Goal: Download file/media

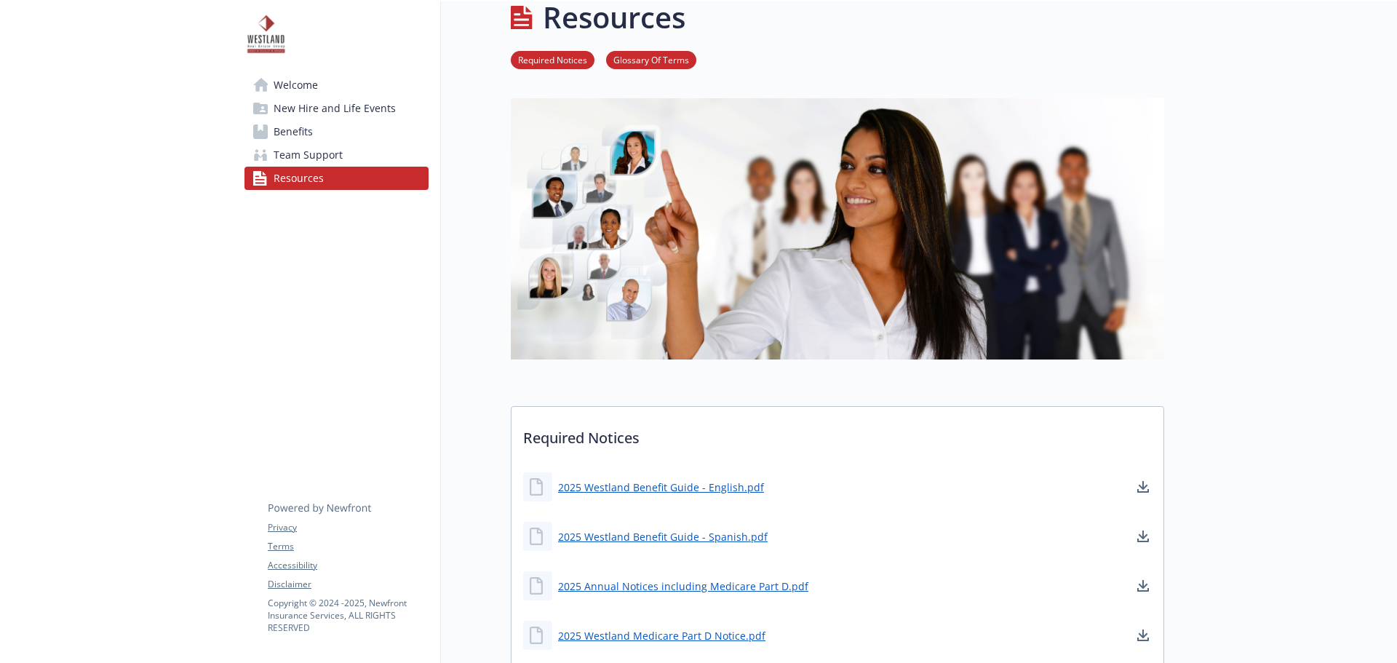
scroll to position [30, 0]
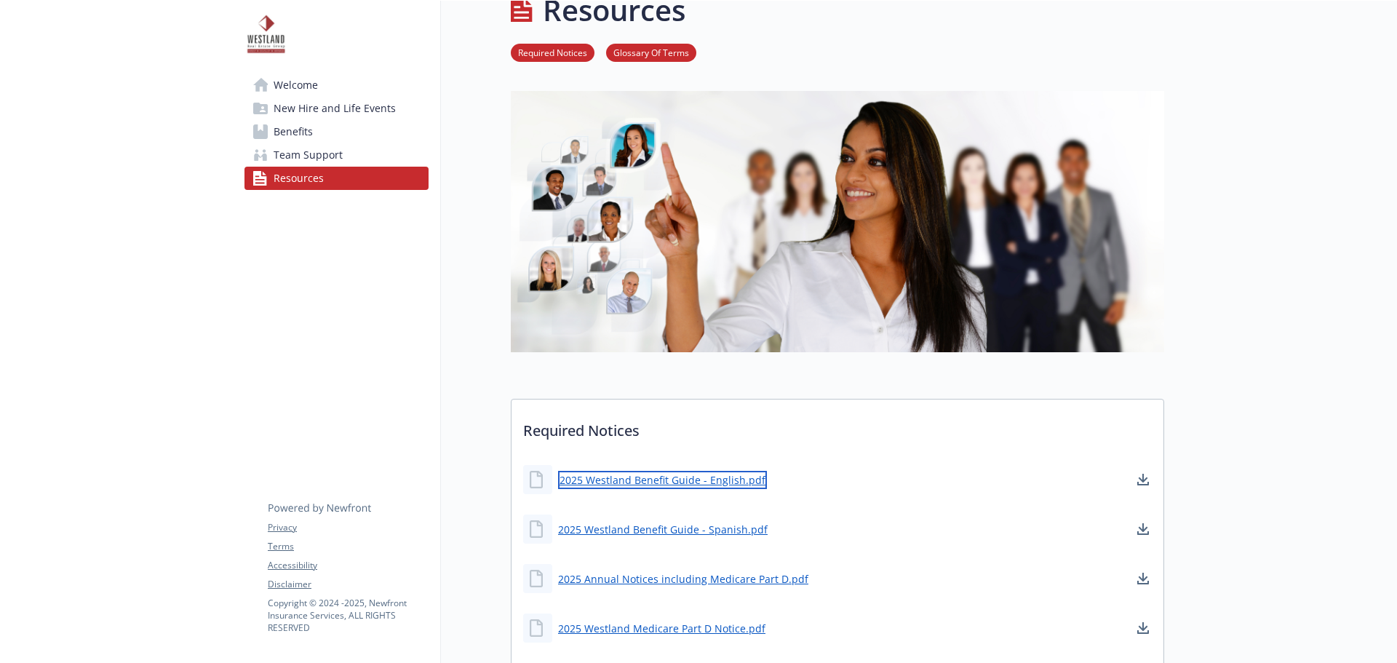
click at [703, 486] on link "2025 Westland Benefit Guide - English.pdf" at bounding box center [662, 480] width 209 height 18
